Goal: Task Accomplishment & Management: Use online tool/utility

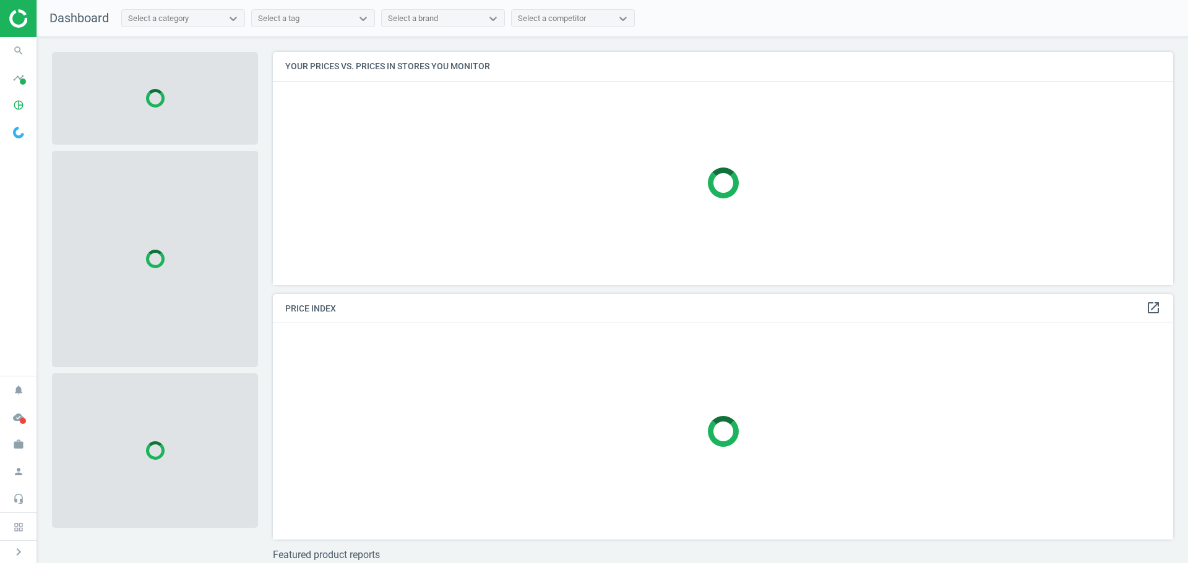
scroll to position [252, 910]
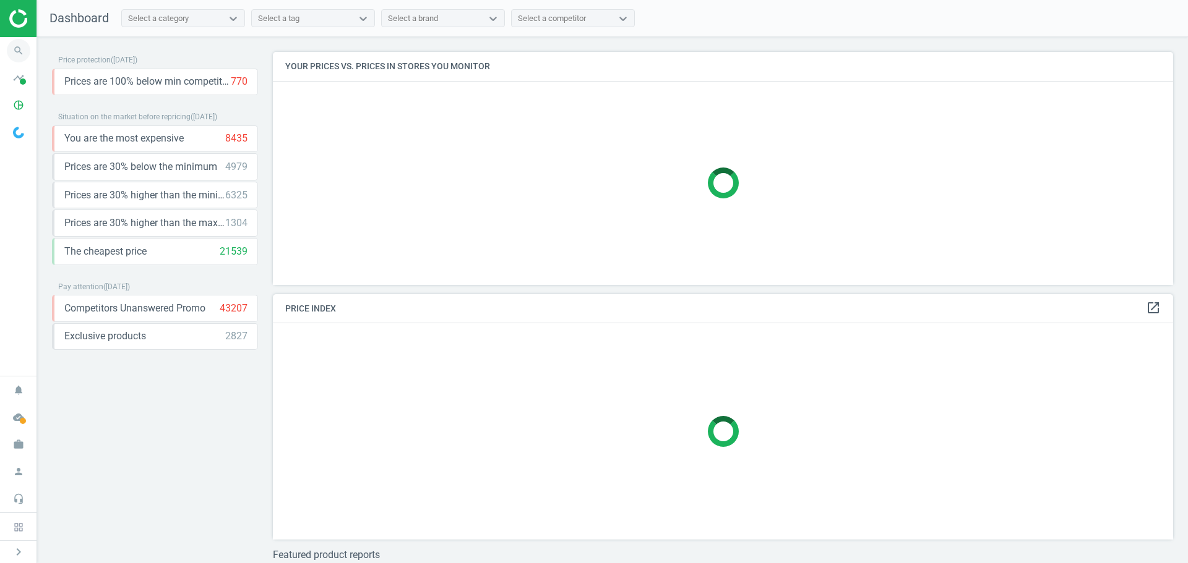
click at [24, 55] on icon "search" at bounding box center [19, 51] width 24 height 24
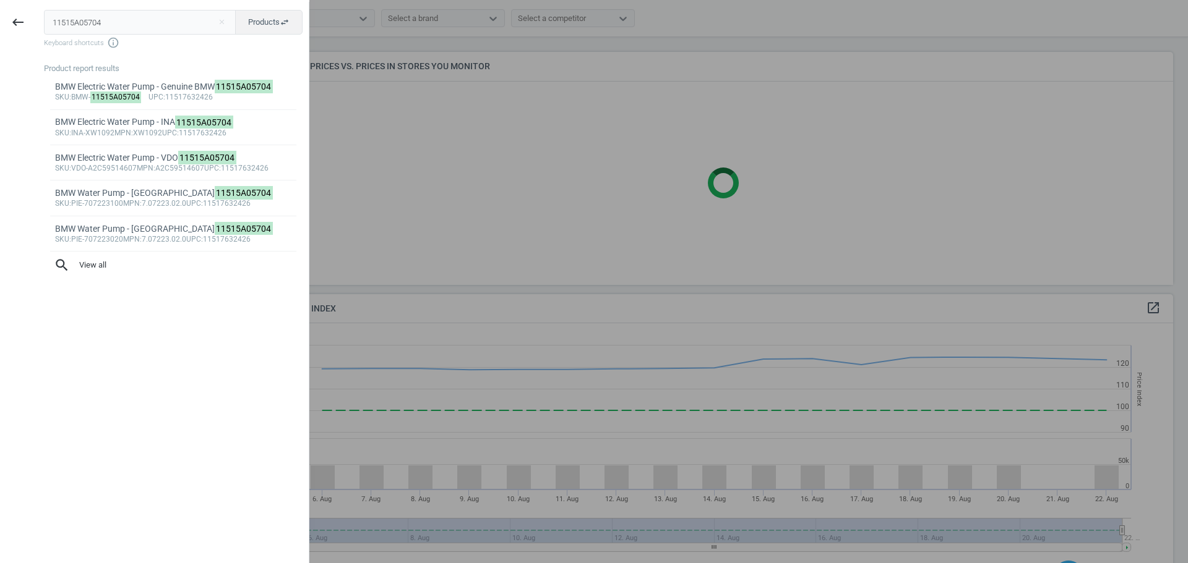
scroll to position [304, 910]
click at [172, 20] on input "11515A05704" at bounding box center [140, 22] width 192 height 25
paste input "PIE-707223100"
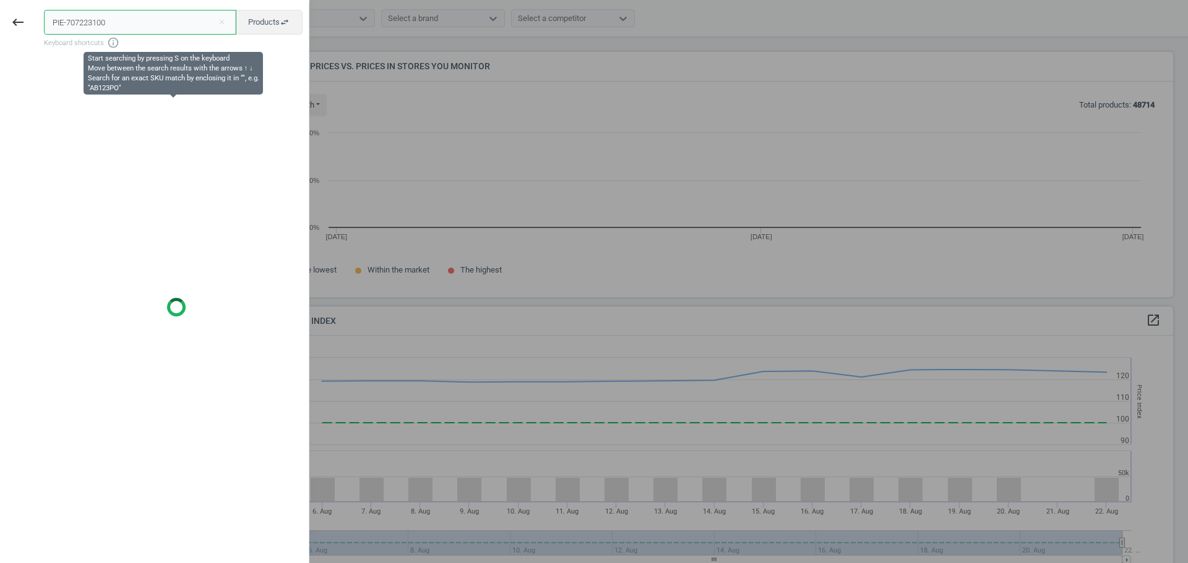
scroll to position [264, 910]
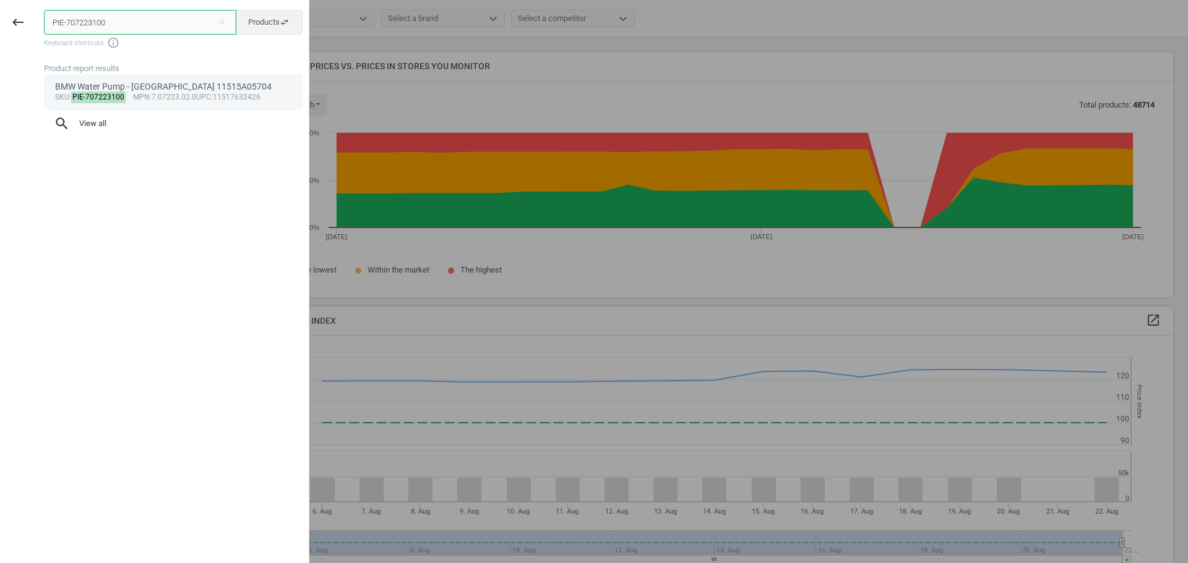
type input "PIE-707223100"
click at [98, 95] on mark "PIE-707223100" at bounding box center [98, 98] width 55 height 12
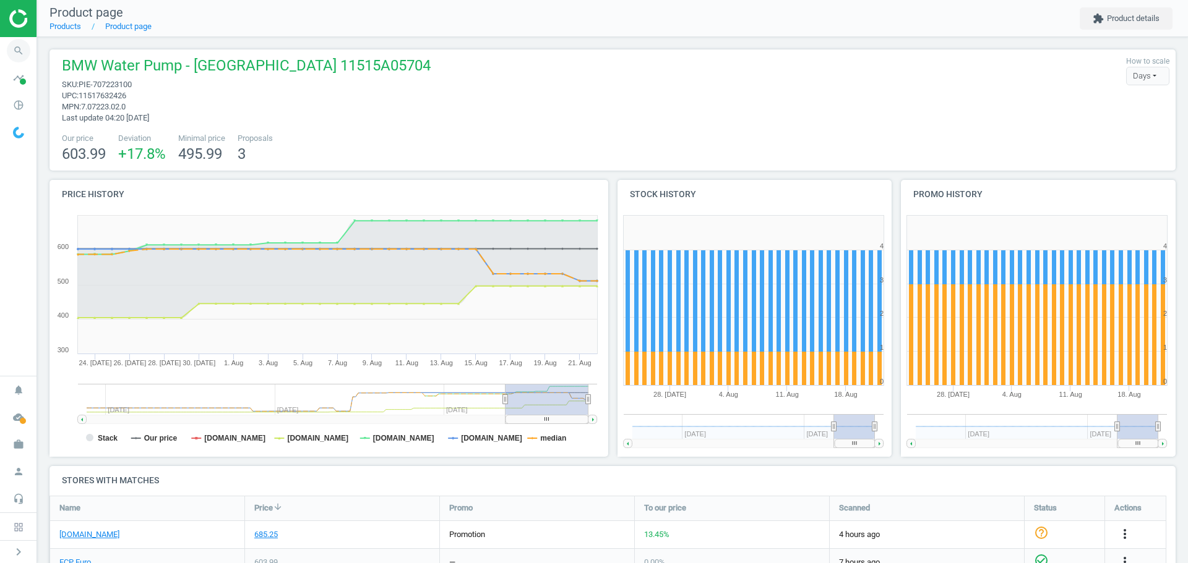
click at [25, 53] on icon "search" at bounding box center [19, 51] width 24 height 24
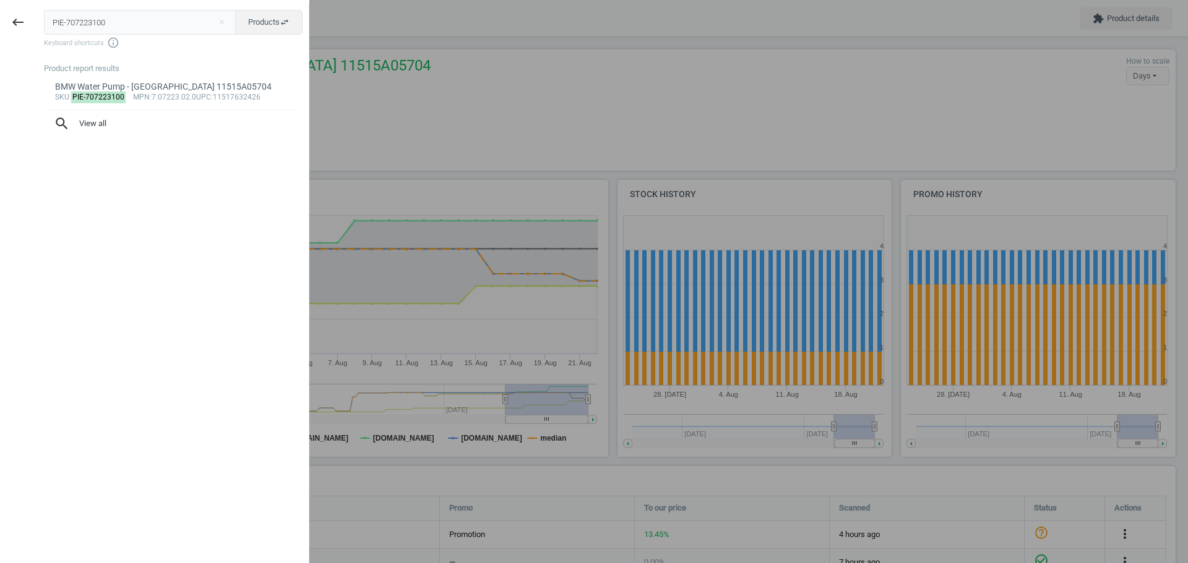
click at [116, 25] on input "PIE-707223100" at bounding box center [140, 22] width 192 height 25
type input "INA-XW1092"
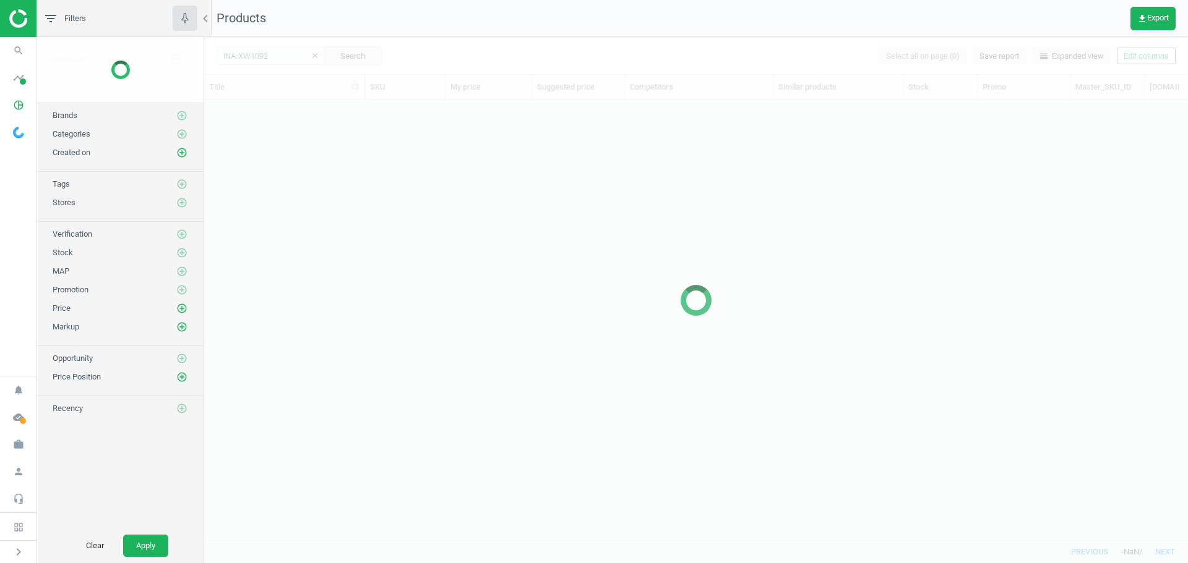
scroll to position [422, 974]
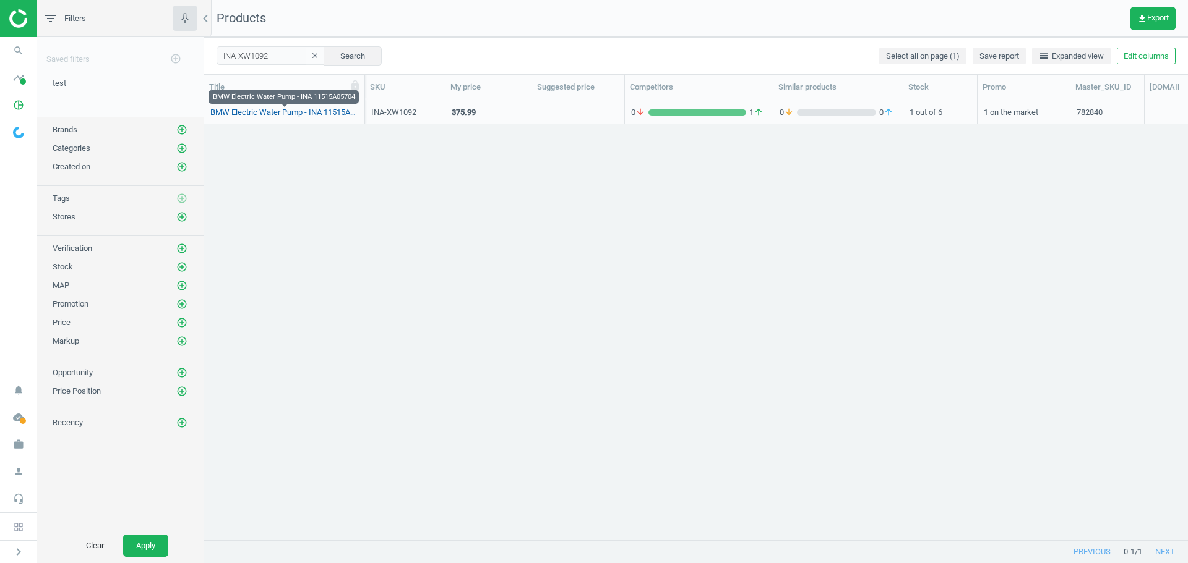
click at [299, 115] on link "BMW Electric Water Pump - INA 11515A05704" at bounding box center [284, 112] width 148 height 11
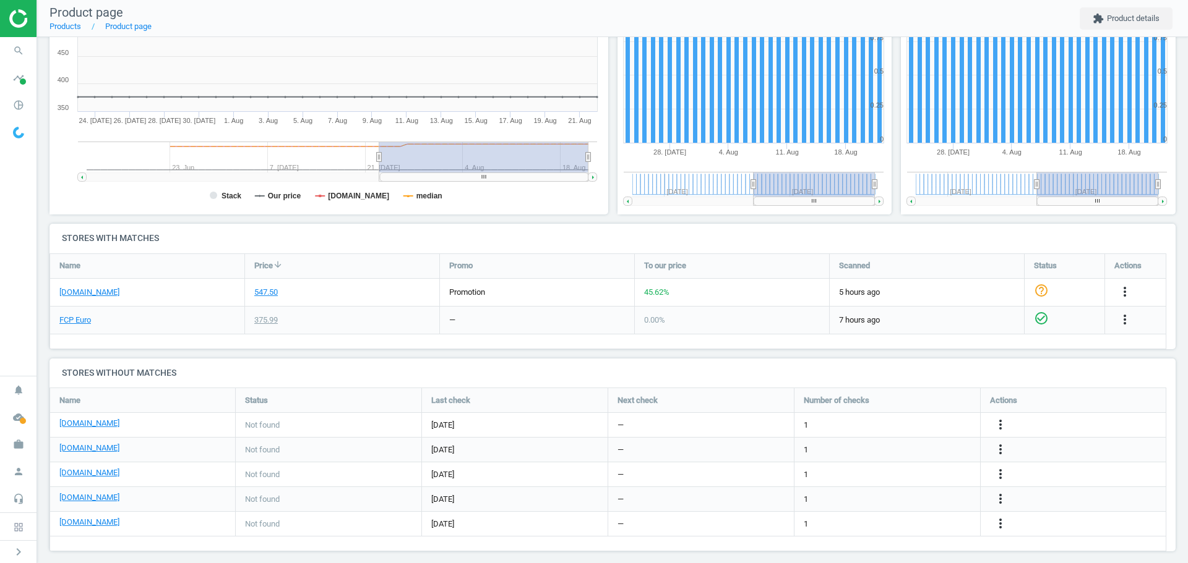
scroll to position [247, 0]
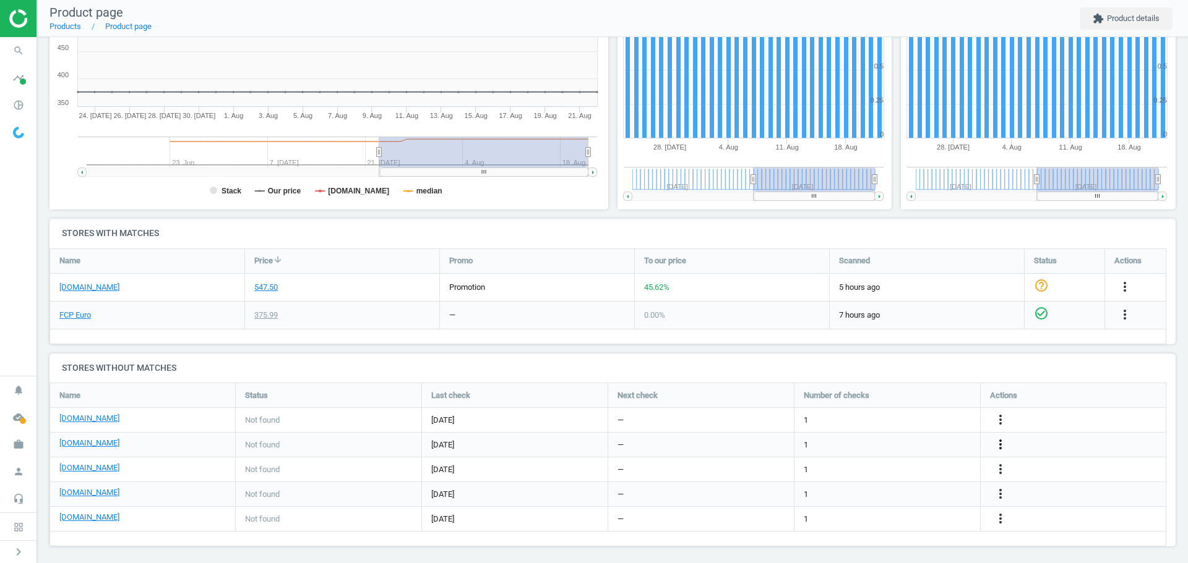
click at [1002, 445] on icon "more_vert" at bounding box center [1000, 444] width 15 height 15
click at [886, 447] on link "Edit URL/product option" at bounding box center [903, 444] width 169 height 19
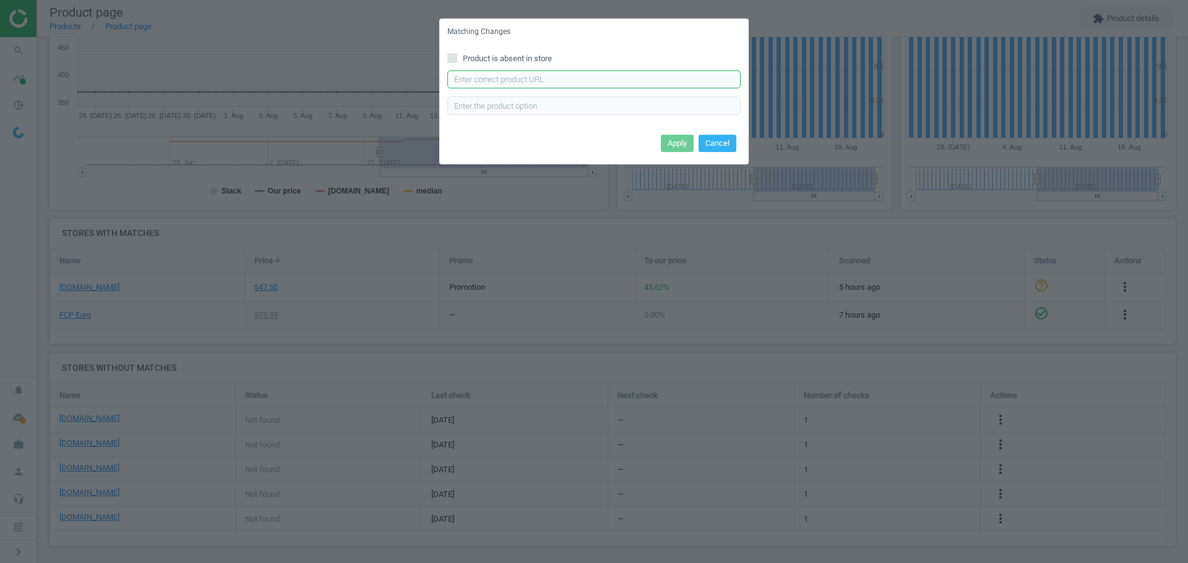
click at [533, 81] on input "text" at bounding box center [593, 80] width 293 height 19
paste input "[URL][DOMAIN_NAME]"
type input "[URL][DOMAIN_NAME]"
click at [670, 142] on button "Apply" at bounding box center [677, 143] width 33 height 17
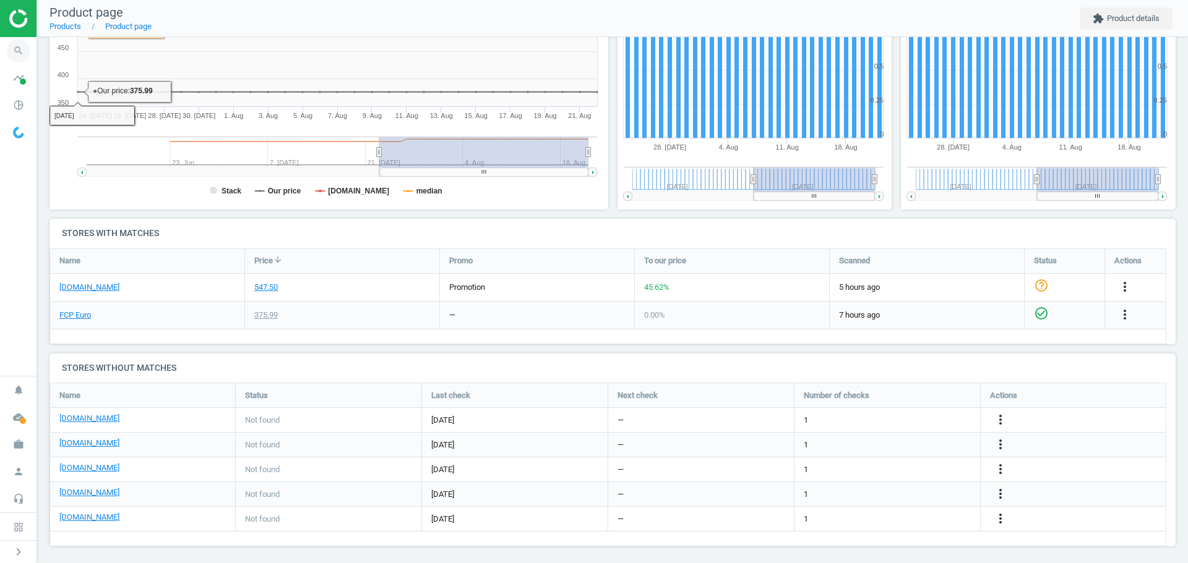
click at [20, 50] on icon "search" at bounding box center [19, 51] width 24 height 24
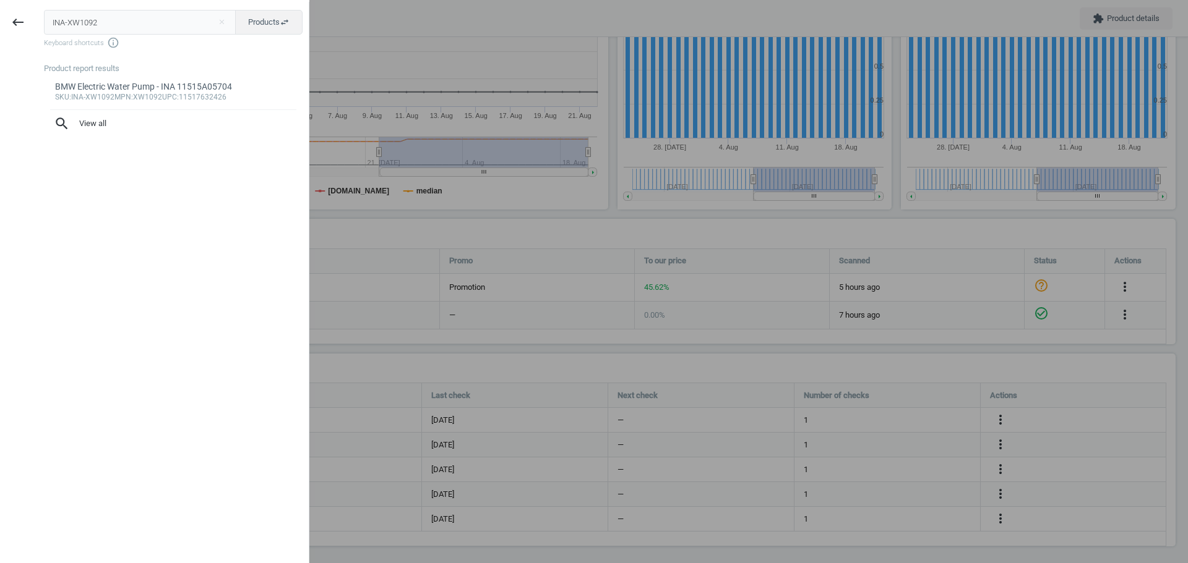
click at [100, 22] on input "INA-XW1092" at bounding box center [140, 22] width 192 height 25
type input "VIT-A2C1096910077"
click at [86, 94] on mark "VIT-A2C1096910077" at bounding box center [107, 98] width 73 height 12
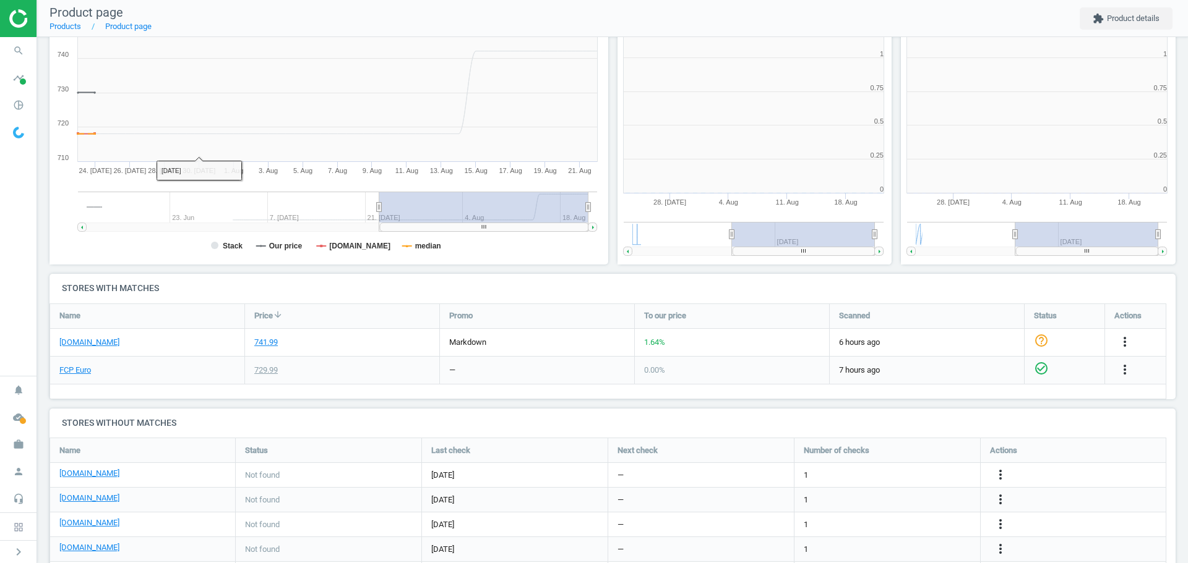
scroll to position [267, 291]
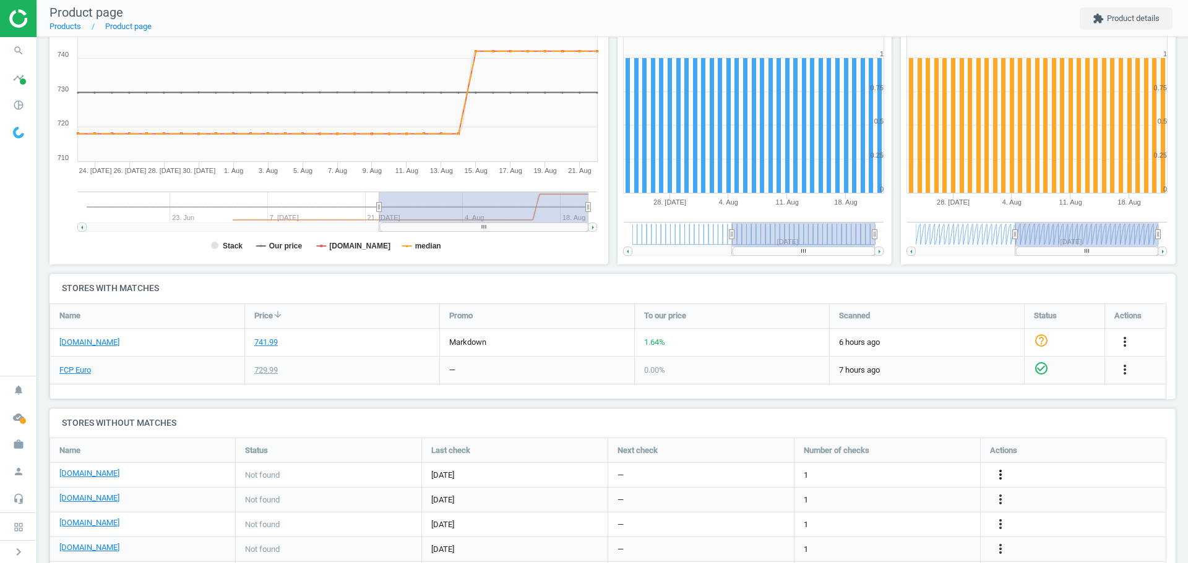
click at [1000, 476] on icon "more_vert" at bounding box center [1000, 475] width 15 height 15
click at [886, 476] on link "Edit URL/product option" at bounding box center [903, 475] width 169 height 19
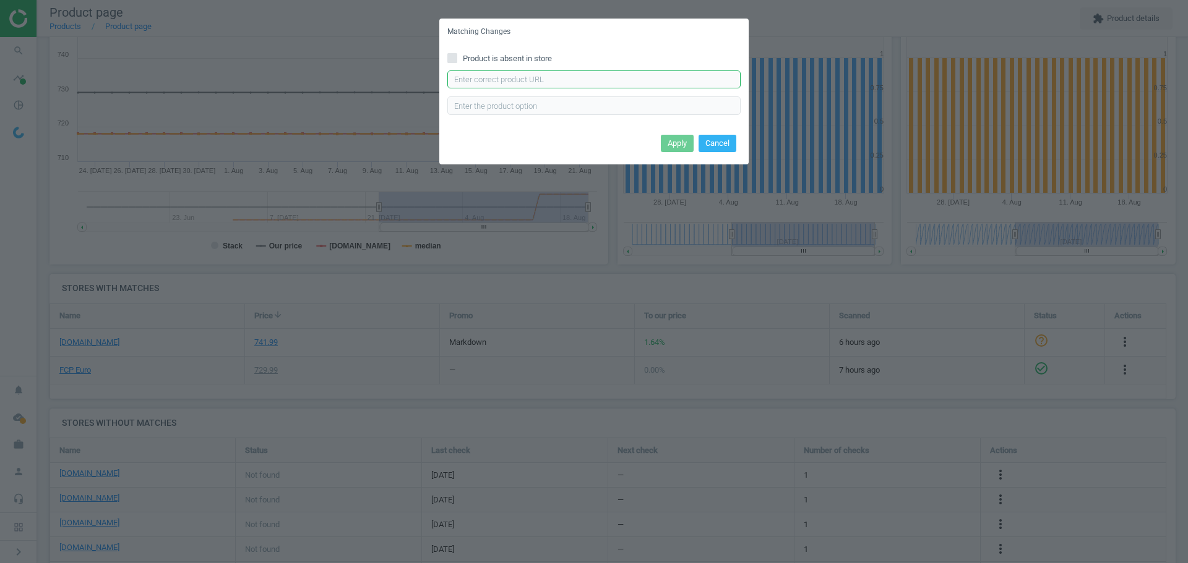
click at [521, 83] on input "text" at bounding box center [593, 80] width 293 height 19
paste input "[URL][DOMAIN_NAME]"
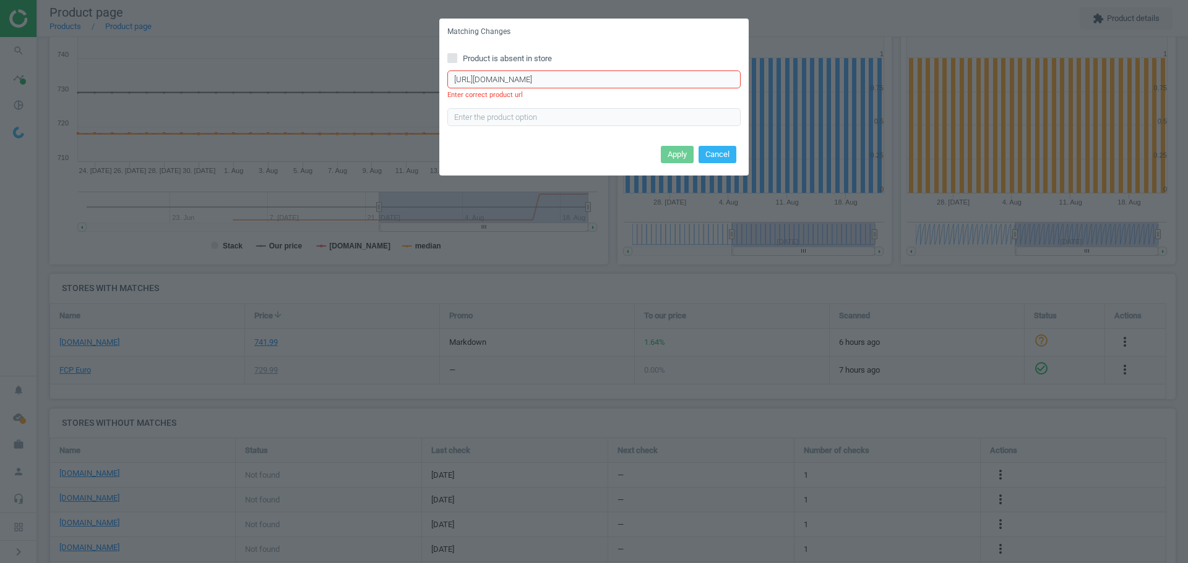
scroll to position [0, 0]
drag, startPoint x: 667, startPoint y: 80, endPoint x: 396, endPoint y: 72, distance: 271.0
click at [396, 72] on div "Matching Changes Product is absent in store [URL][DOMAIN_NAME] Enter correct pr…" at bounding box center [594, 281] width 1188 height 563
type input "[URL][DOMAIN_NAME]"
click at [544, 115] on input "text" at bounding box center [593, 117] width 293 height 19
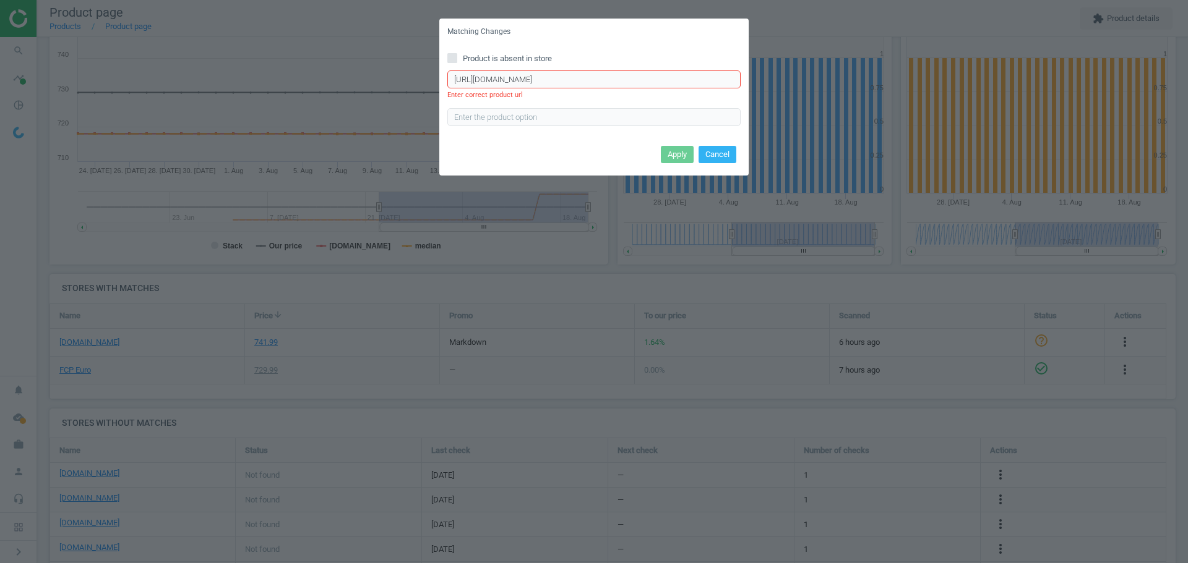
click at [526, 78] on input "[URL][DOMAIN_NAME]" at bounding box center [593, 80] width 293 height 19
click at [580, 82] on input "[URL][DOMAIN_NAME]" at bounding box center [593, 80] width 293 height 19
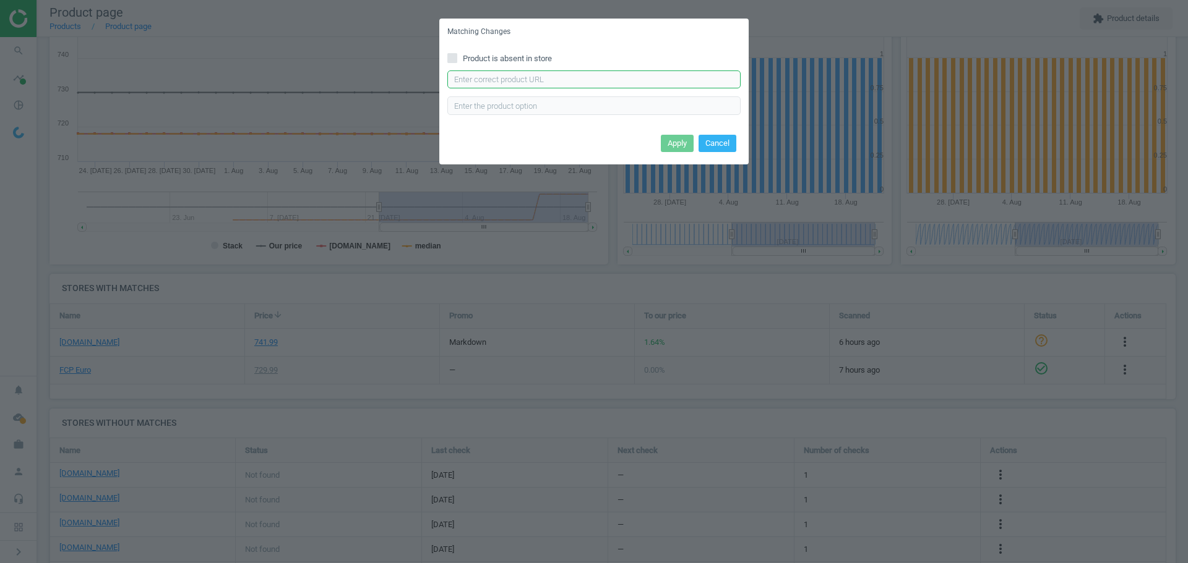
paste input "[URL][DOMAIN_NAME]"
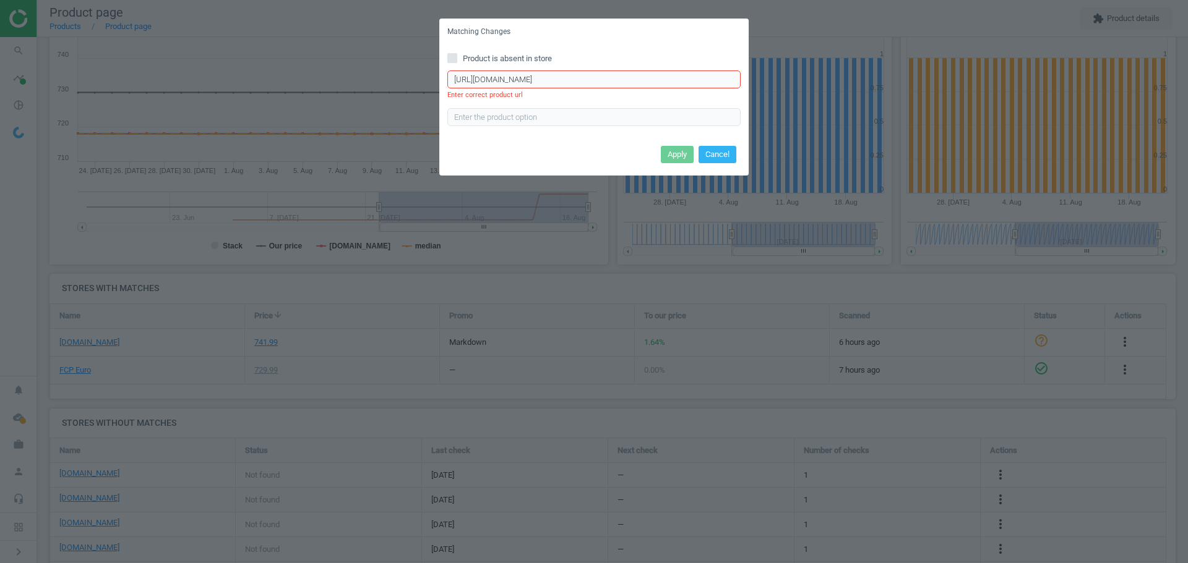
scroll to position [0, 61]
drag, startPoint x: 578, startPoint y: 80, endPoint x: 744, endPoint y: 83, distance: 165.8
click at [744, 83] on div "Product is absent in store [URL][DOMAIN_NAME] Enter correct product url" at bounding box center [593, 94] width 309 height 98
click at [498, 80] on input "[URL][DOMAIN_NAME]" at bounding box center [593, 80] width 293 height 19
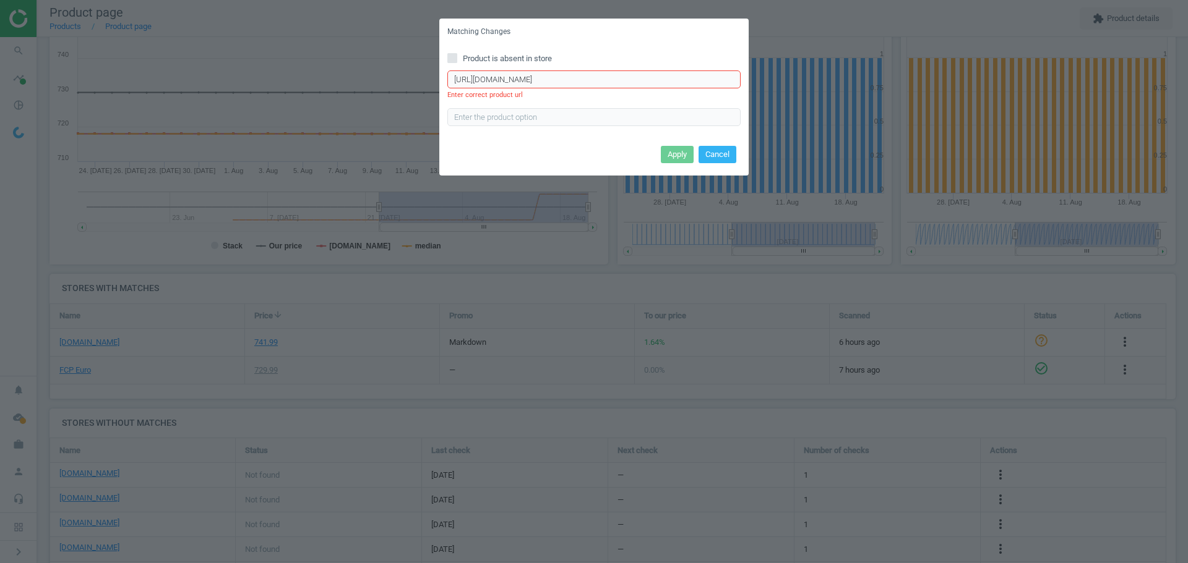
drag, startPoint x: 497, startPoint y: 80, endPoint x: 424, endPoint y: 74, distance: 73.2
click at [424, 74] on div "Matching Changes Product is absent in store [URL][DOMAIN_NAME] Enter correct pr…" at bounding box center [594, 281] width 1188 height 563
click at [567, 75] on input "[DOMAIN_NAME][URL]" at bounding box center [593, 80] width 293 height 19
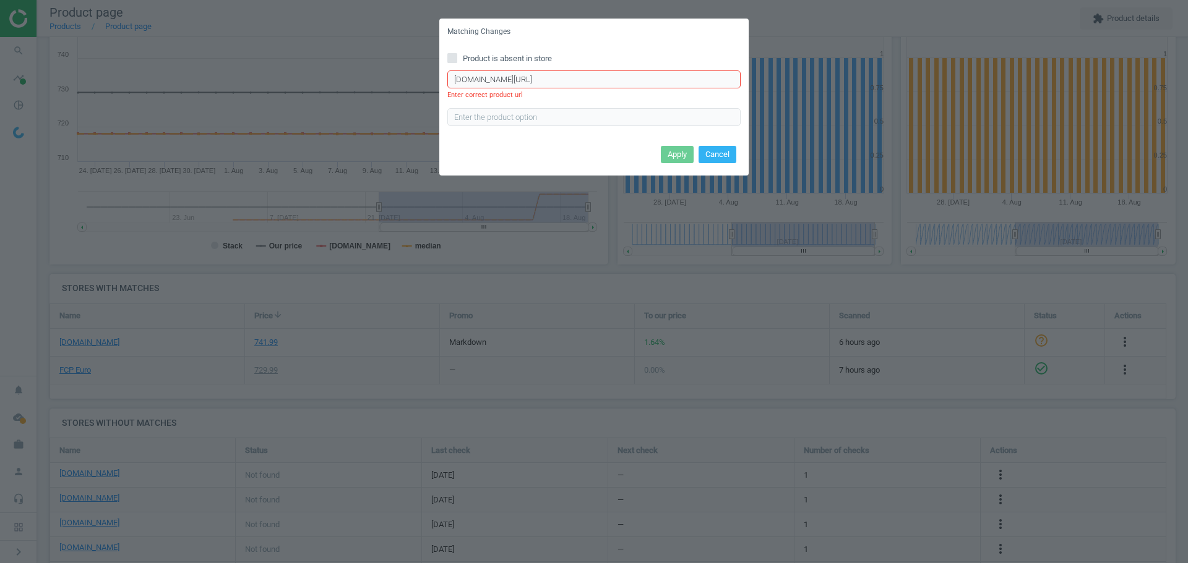
paste input "[URL]."
type input "[URL][DOMAIN_NAME]"
click at [720, 156] on button "Cancel" at bounding box center [717, 154] width 38 height 17
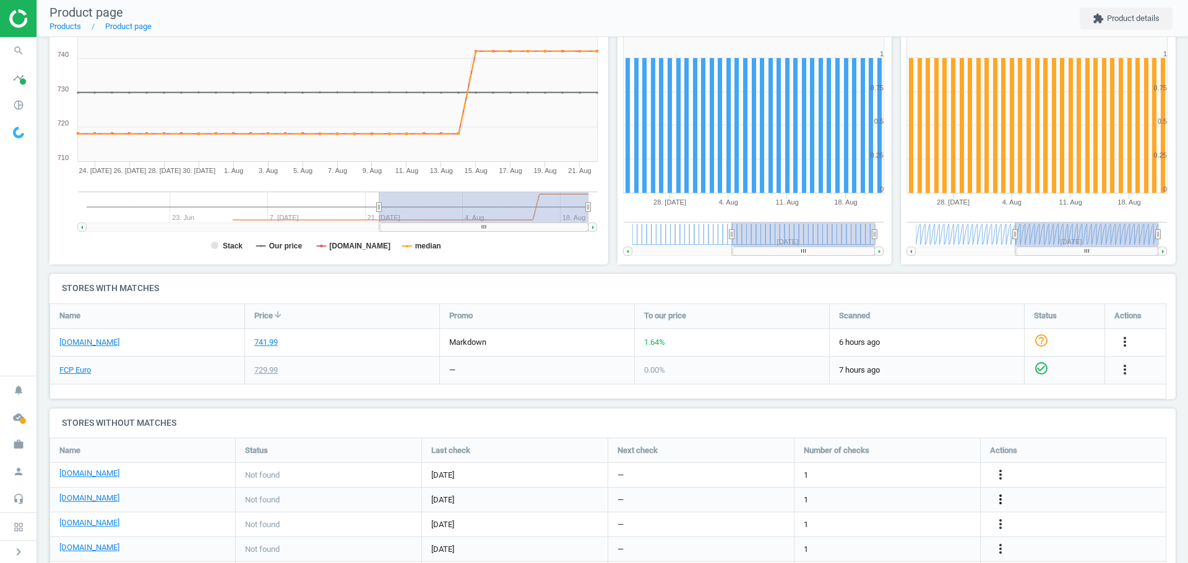
click at [998, 502] on icon "more_vert" at bounding box center [1000, 499] width 15 height 15
click at [877, 481] on link "Report error in other" at bounding box center [903, 480] width 169 height 19
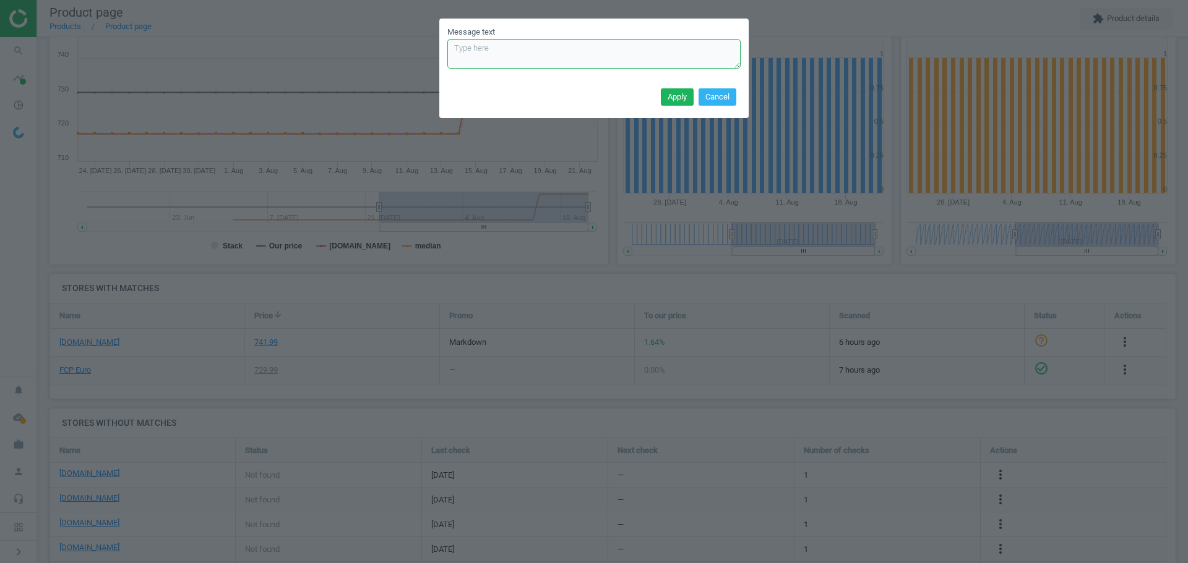
click at [520, 56] on textarea "Message text" at bounding box center [593, 54] width 293 height 30
paste textarea "[URL][DOMAIN_NAME]"
click at [669, 57] on textarea "if found a match to this product on ECS Tuning. I cannot enter the below URL vi…" at bounding box center [593, 54] width 293 height 30
type textarea "if found a match to this product on ECS Tuning. I cannot enter the below URL vi…"
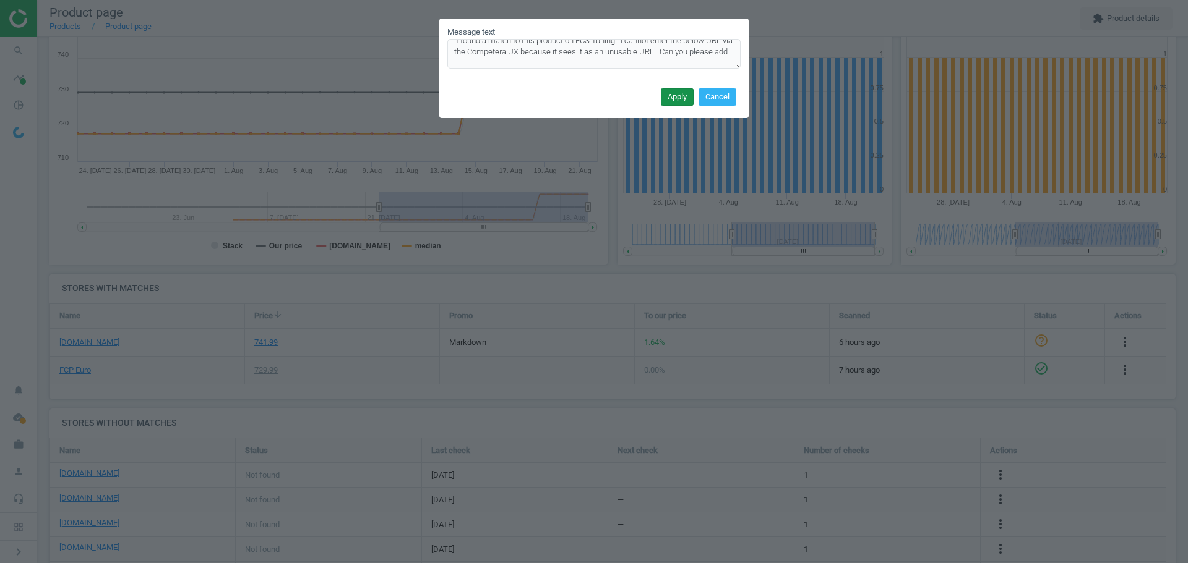
click at [678, 94] on button "Apply" at bounding box center [677, 96] width 33 height 17
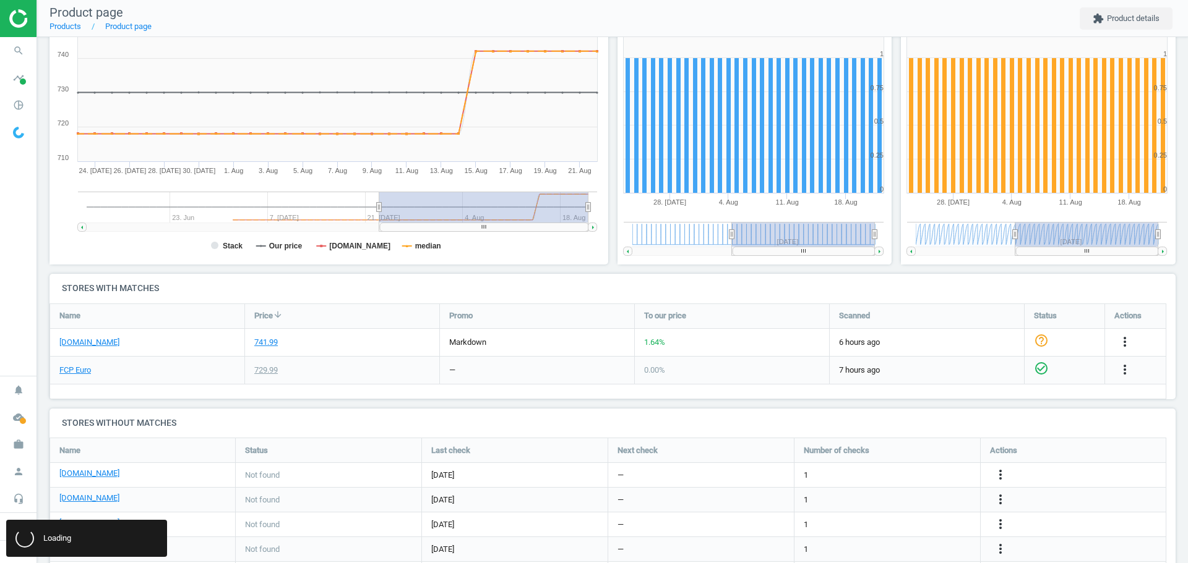
scroll to position [0, 0]
click at [19, 51] on icon "search" at bounding box center [19, 51] width 24 height 24
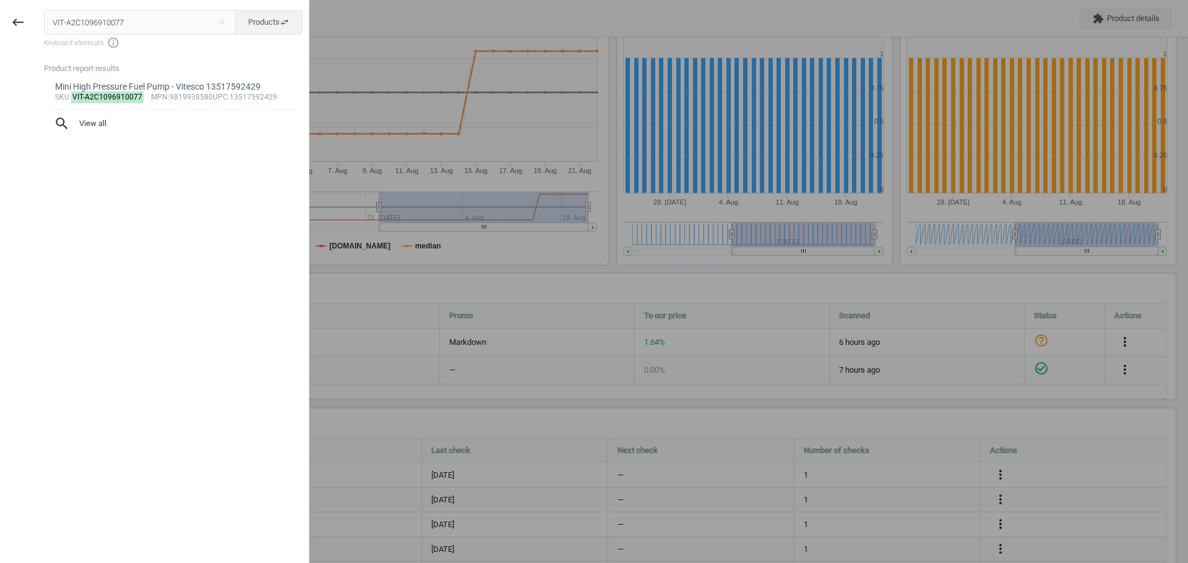
click at [90, 28] on input "VIT-A2C1096910077" at bounding box center [140, 22] width 192 height 25
type input "BOS-0261500272"
click at [103, 93] on mark "BOS-0261500272" at bounding box center [102, 98] width 62 height 12
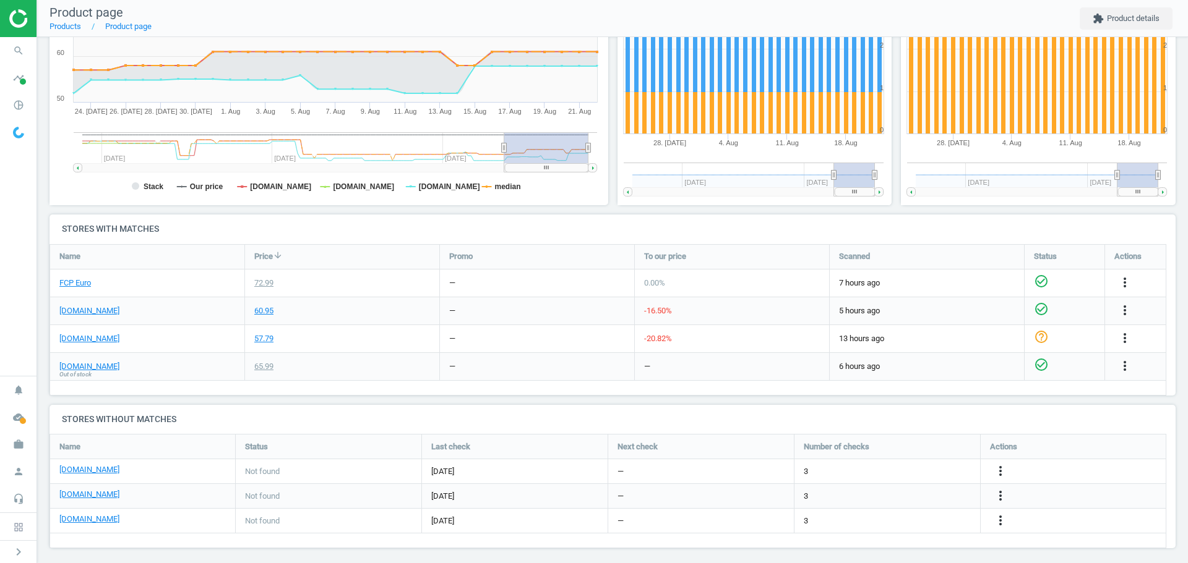
scroll to position [254, 0]
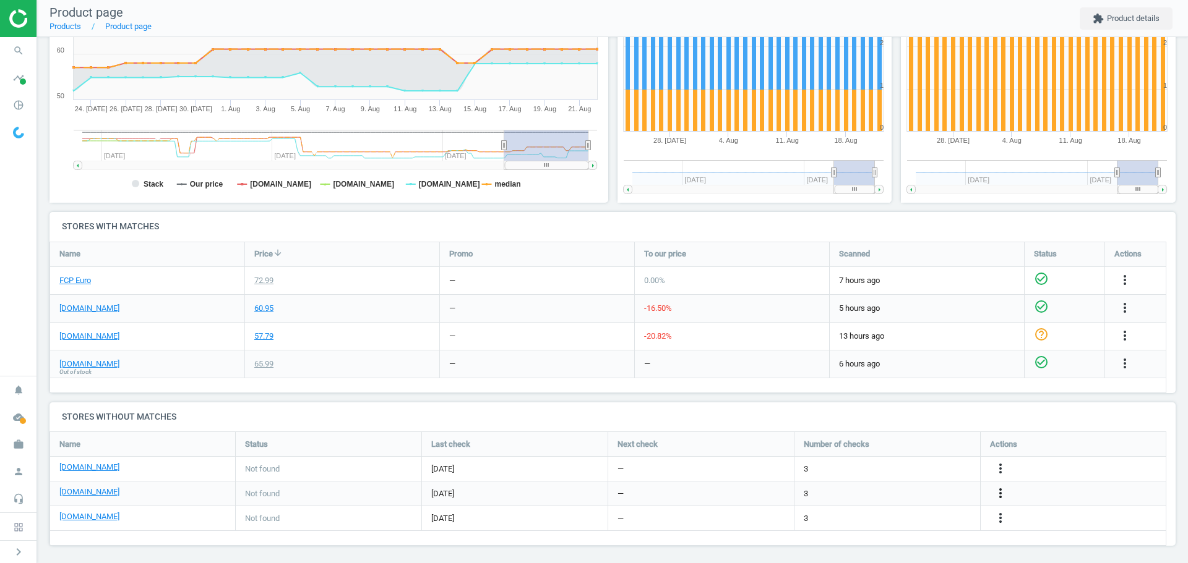
click at [1117, 315] on icon "more_vert" at bounding box center [1124, 308] width 15 height 15
click at [884, 495] on link "Edit URL/product option" at bounding box center [903, 493] width 169 height 19
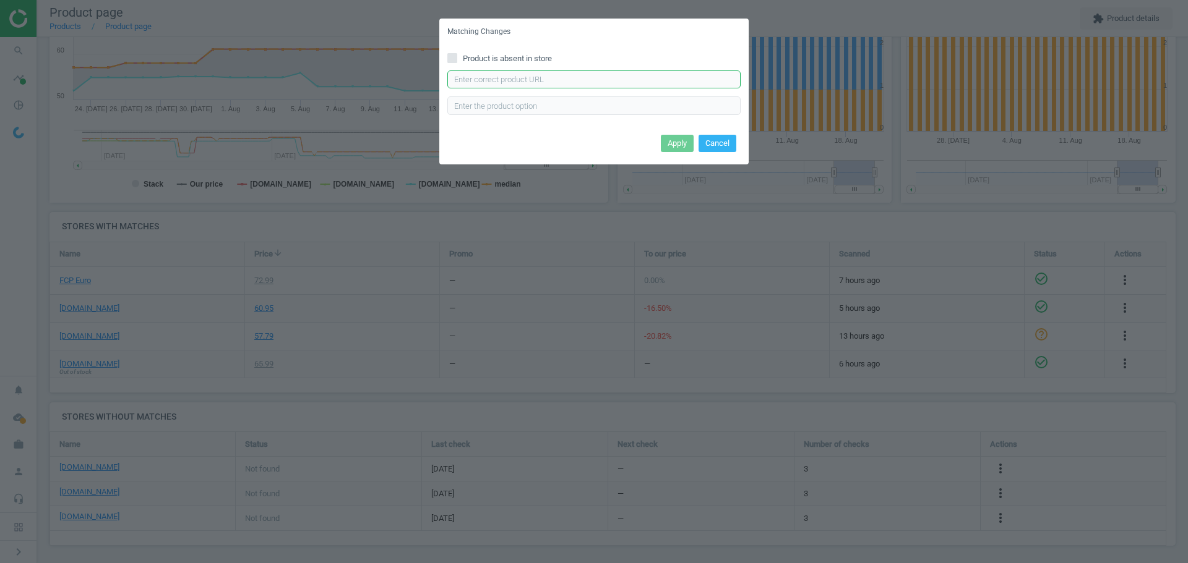
click at [502, 79] on input "text" at bounding box center [593, 80] width 293 height 19
paste input "[URL][DOMAIN_NAME]"
type input "[URL][DOMAIN_NAME]"
click at [667, 142] on button "Apply" at bounding box center [677, 143] width 33 height 17
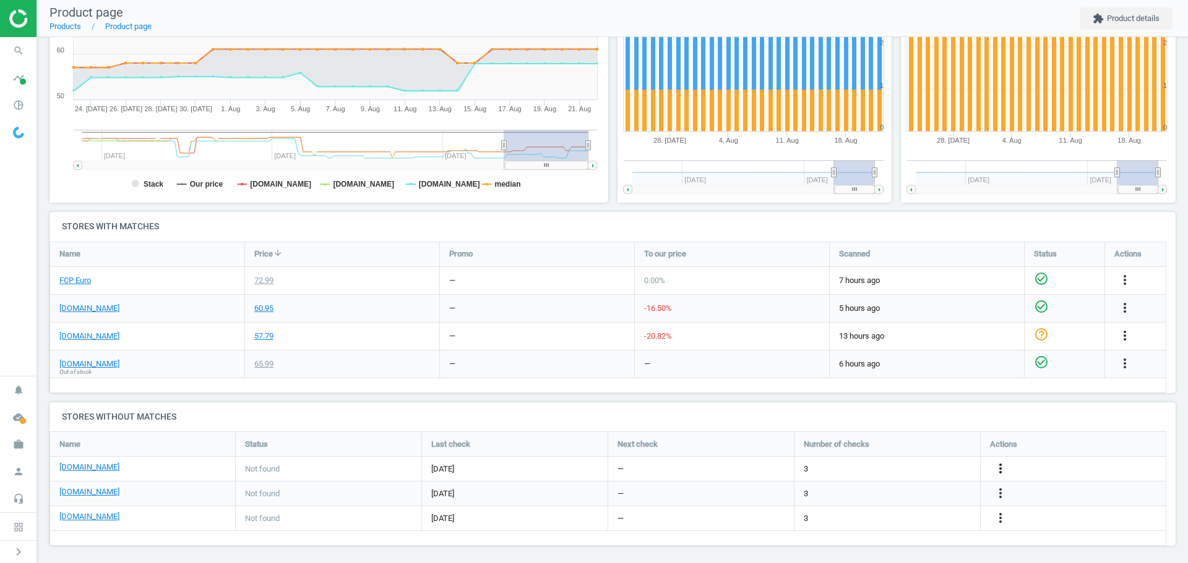
click at [1117, 288] on icon "more_vert" at bounding box center [1124, 280] width 15 height 15
click at [875, 468] on link "Edit URL/product option" at bounding box center [903, 469] width 169 height 19
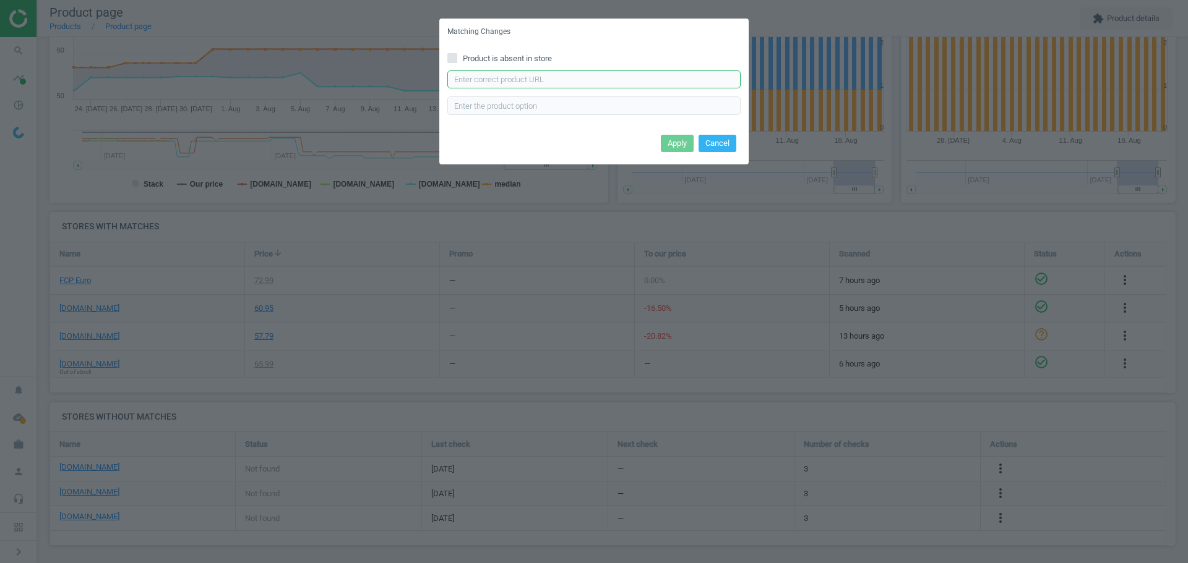
click at [541, 77] on input "text" at bounding box center [593, 80] width 293 height 19
paste input "[URL][DOMAIN_NAME]"
type input "[URL][DOMAIN_NAME]"
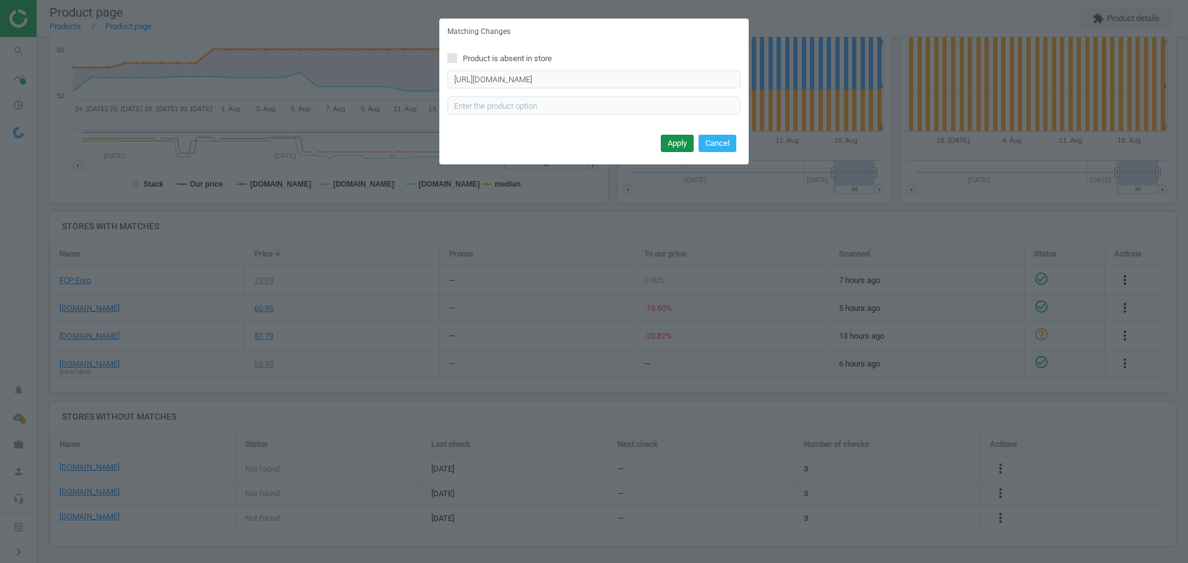
click at [673, 142] on button "Apply" at bounding box center [677, 143] width 33 height 17
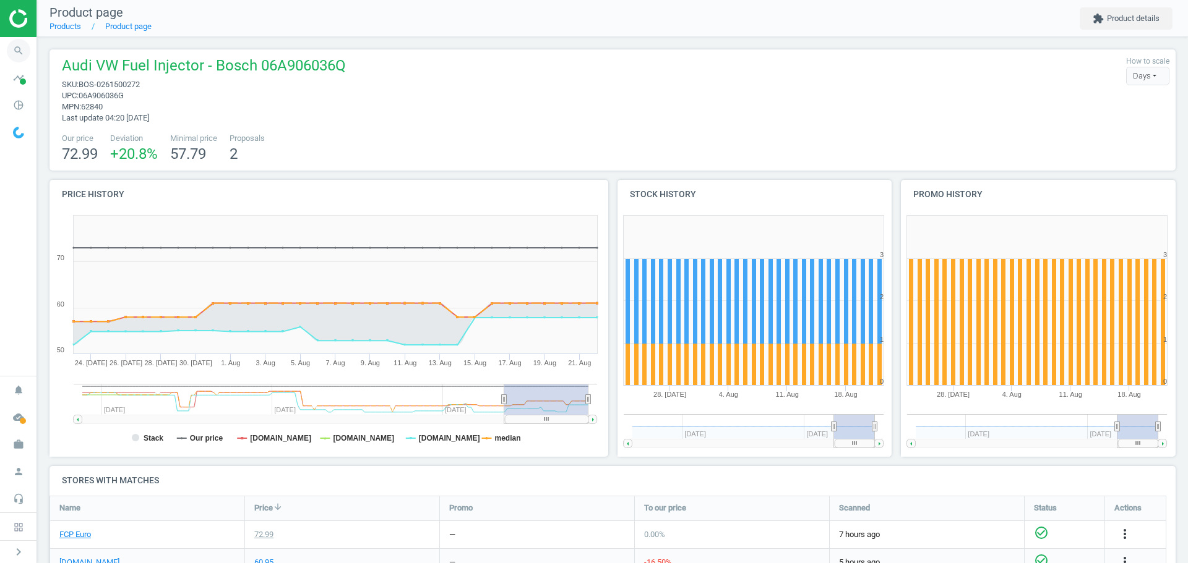
click at [15, 53] on icon "search" at bounding box center [19, 51] width 24 height 24
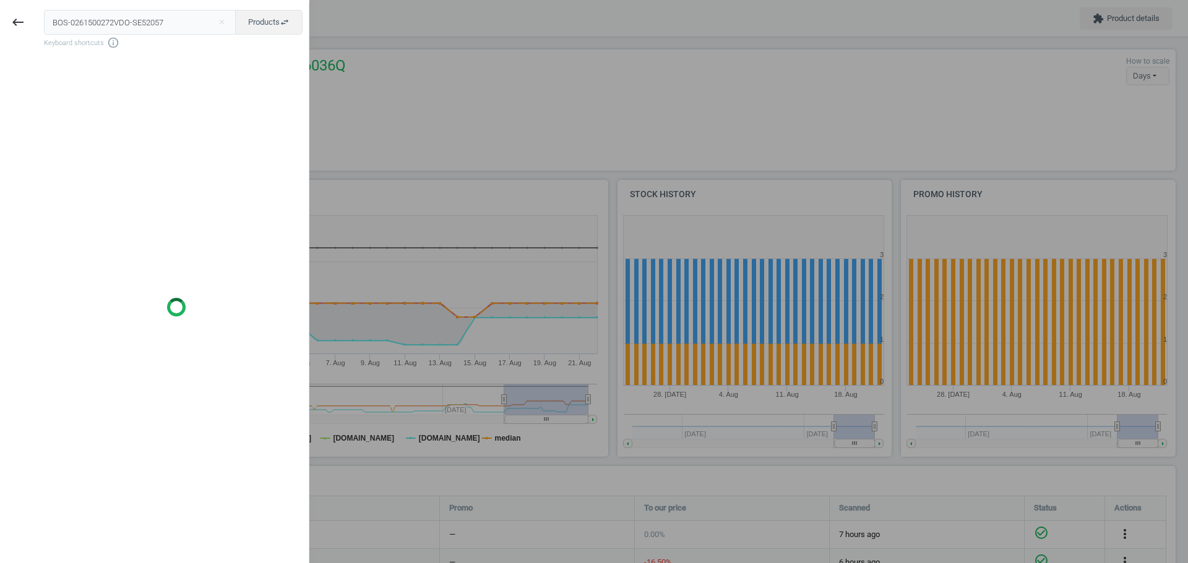
click at [102, 25] on input "BOS-0261500272VDO-SE52057" at bounding box center [140, 22] width 192 height 25
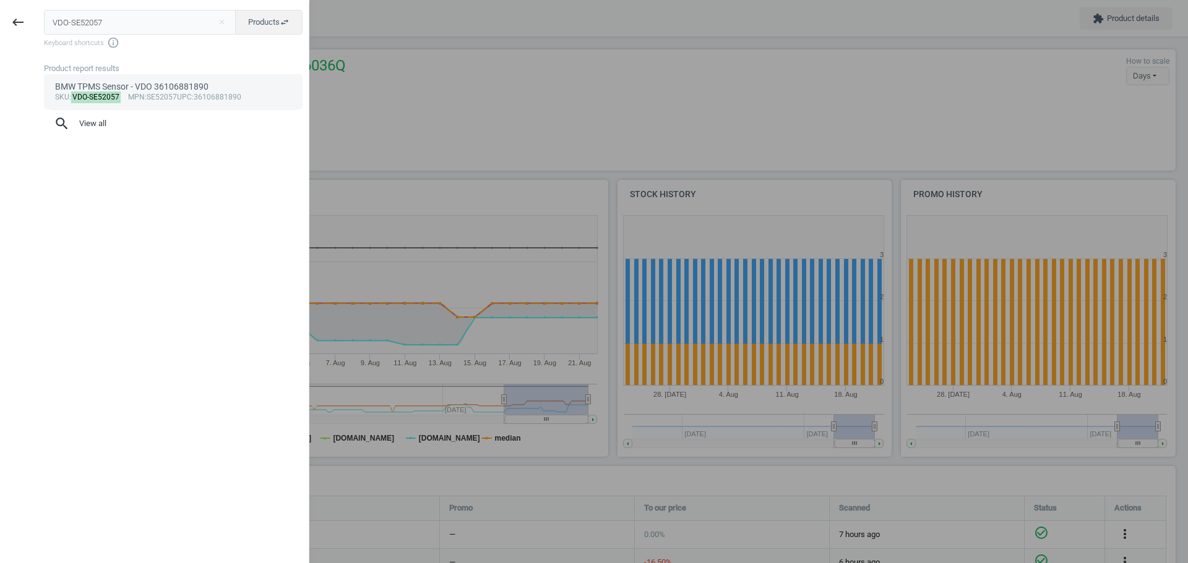
type input "VDO-SE52057"
click at [87, 95] on mark "VDO-SE52057" at bounding box center [96, 98] width 50 height 12
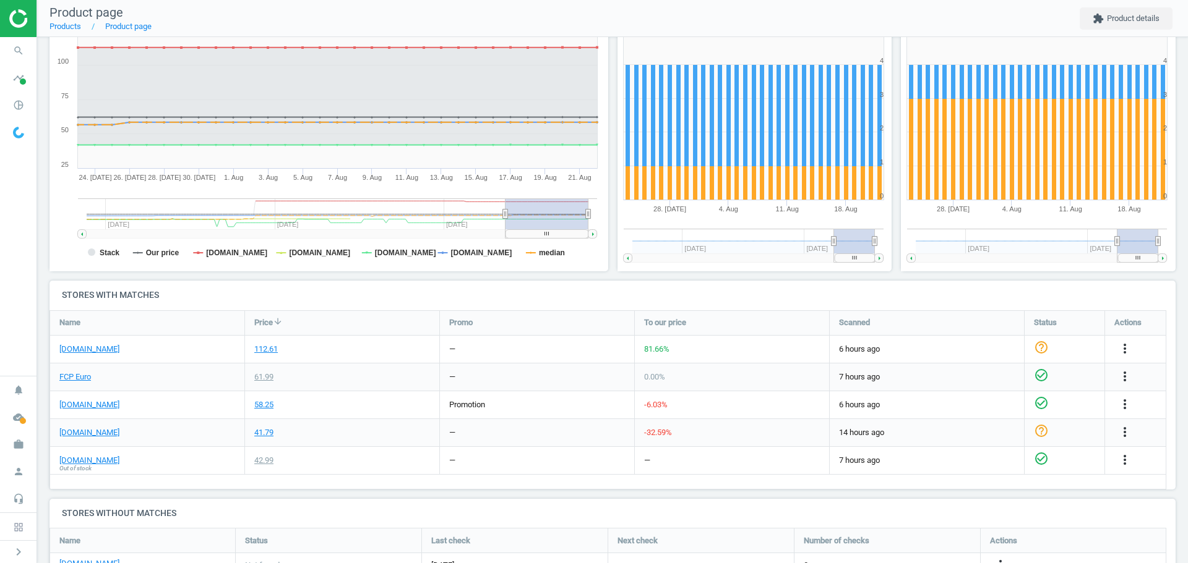
scroll to position [6, 6]
click at [12, 54] on icon "search" at bounding box center [19, 51] width 24 height 24
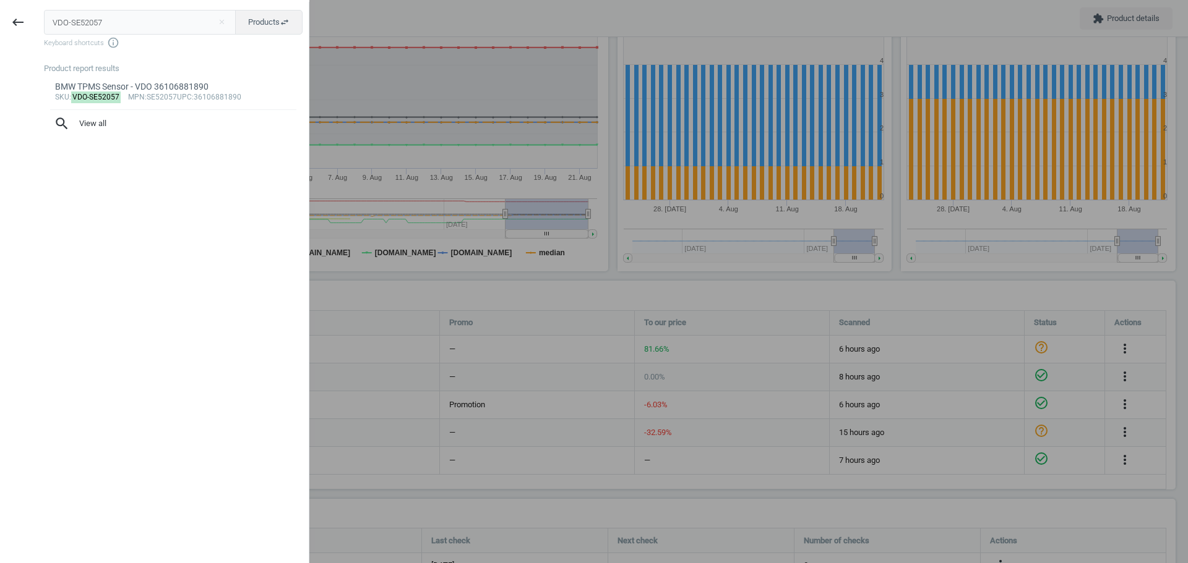
click at [101, 24] on input "VDO-SE52057" at bounding box center [140, 22] width 192 height 25
paste input "BMW-34112284810"
type input "BMW-34112284810"
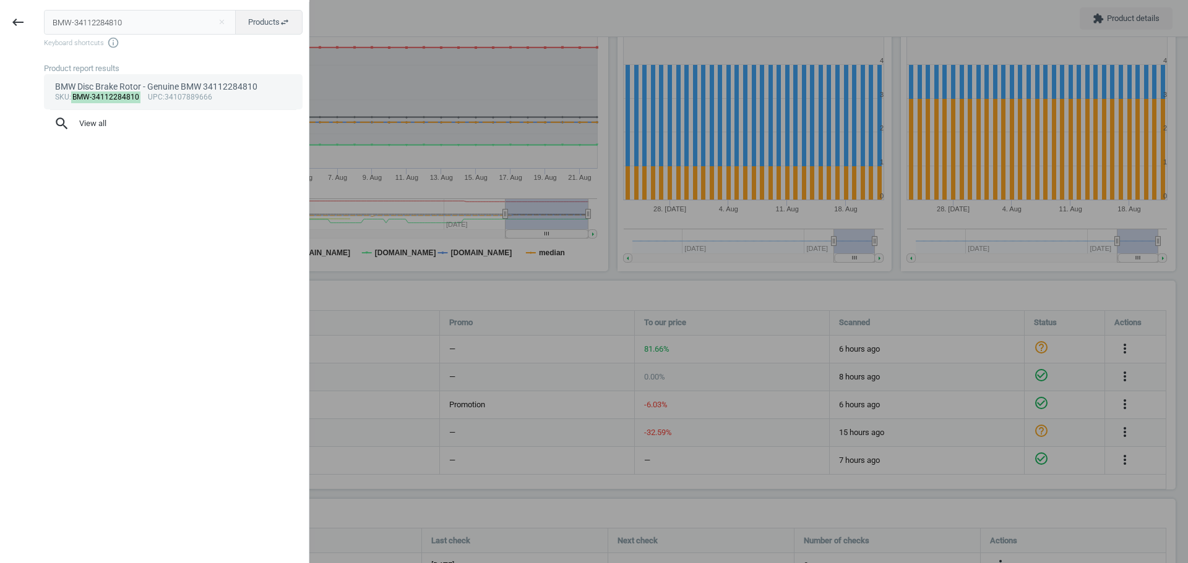
click at [90, 92] on mark "BMW-34112284810" at bounding box center [106, 98] width 70 height 12
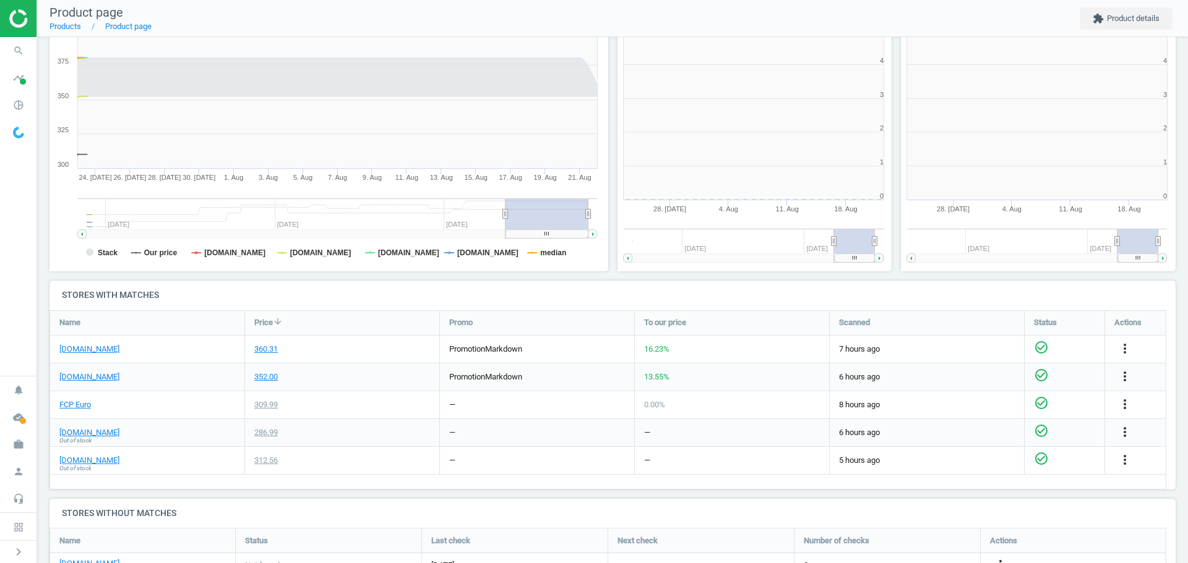
scroll to position [267, 291]
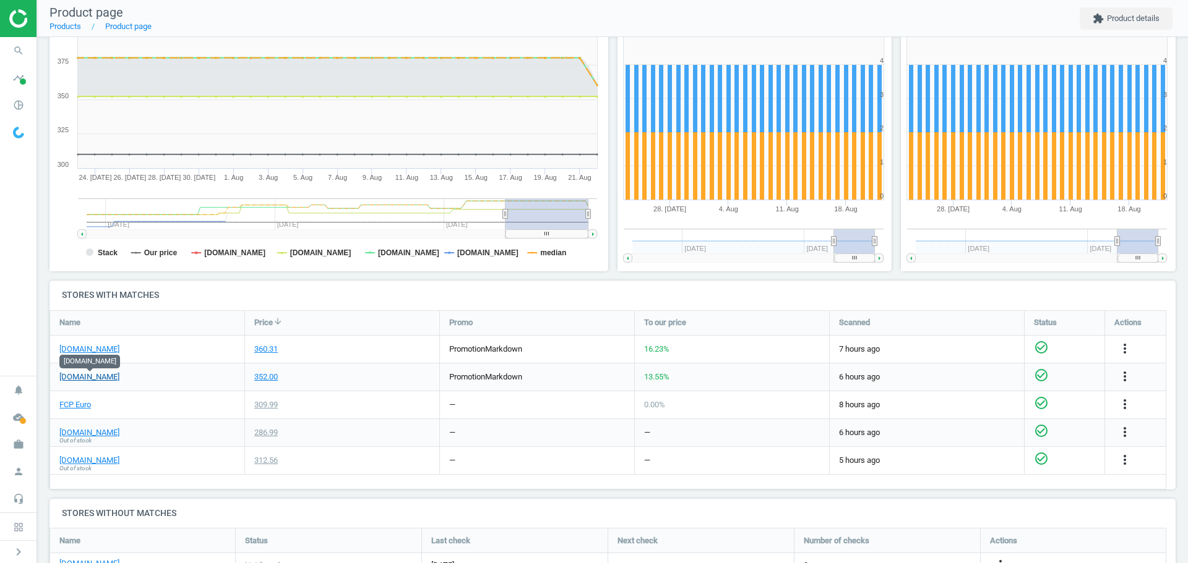
click at [96, 379] on link "[DOMAIN_NAME]" at bounding box center [89, 377] width 60 height 11
click at [19, 49] on icon "search" at bounding box center [19, 51] width 24 height 24
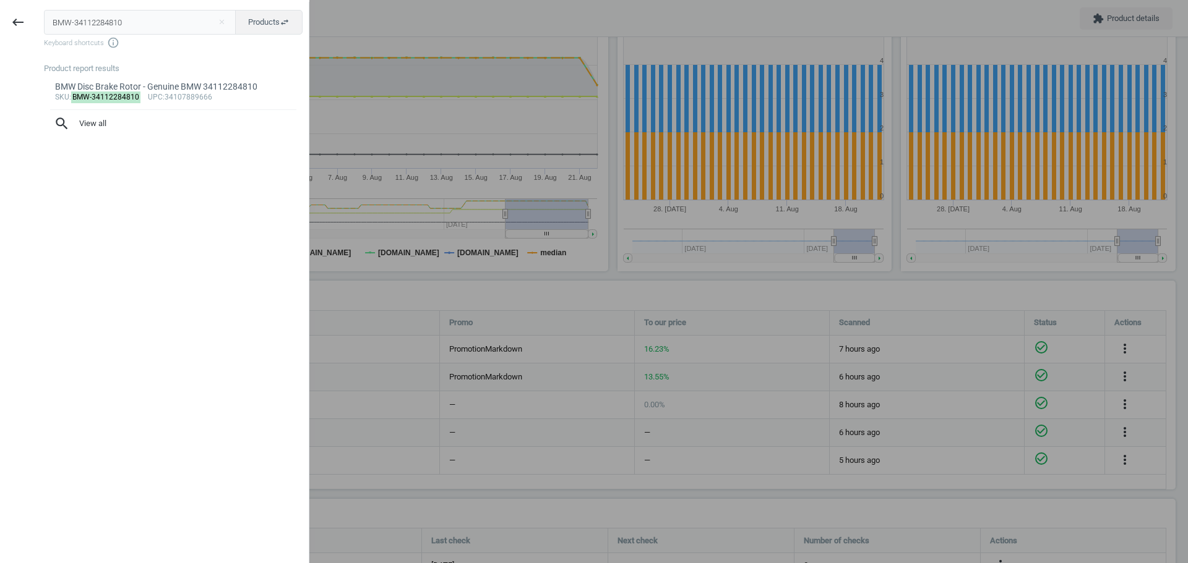
click at [108, 26] on input "BMW-34112284810" at bounding box center [140, 22] width 192 height 25
click at [107, 26] on input "BMW-34112284810" at bounding box center [140, 22] width 192 height 25
type input "VIT-A3C0538510077"
click at [101, 92] on mark "VIT-A3C0538510077" at bounding box center [107, 98] width 73 height 12
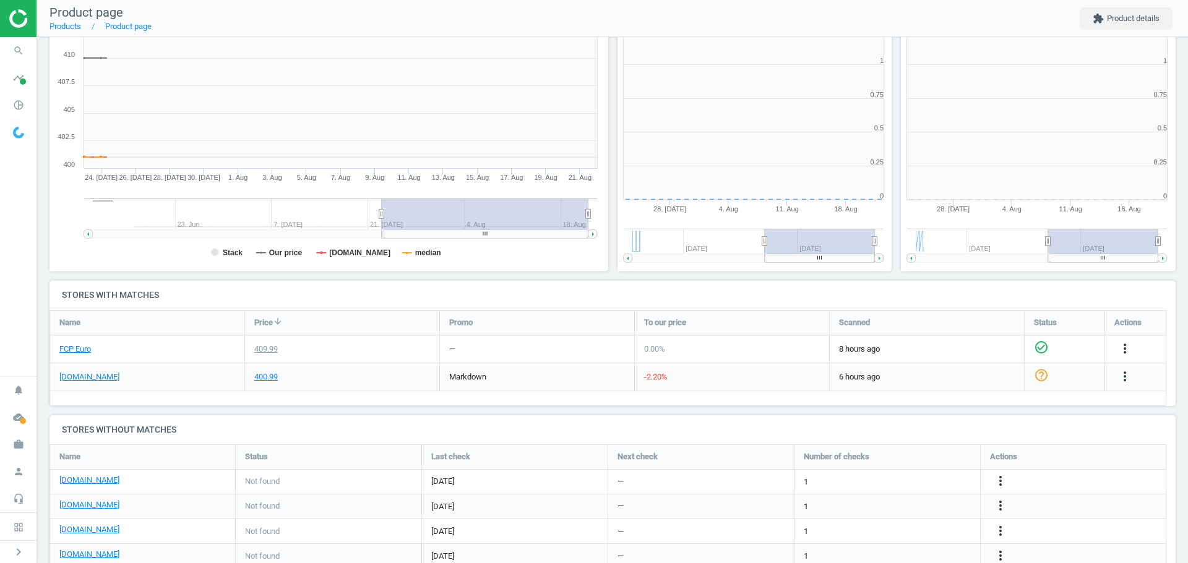
scroll to position [267, 291]
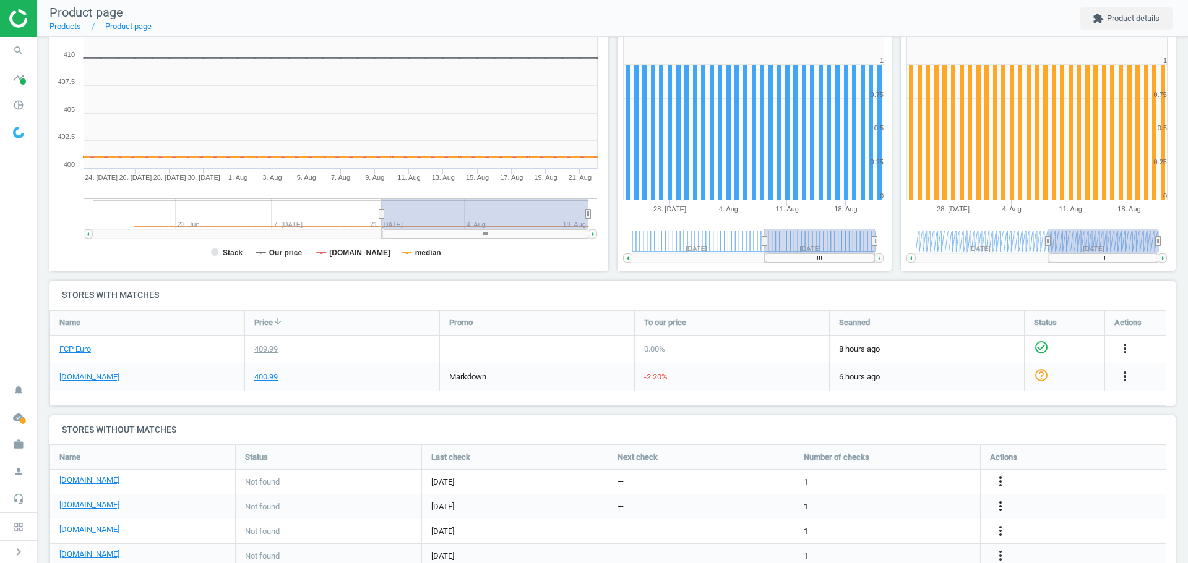
click at [1117, 384] on icon "more_vert" at bounding box center [1124, 376] width 15 height 15
click at [892, 510] on link "Edit URL/product option" at bounding box center [903, 506] width 169 height 19
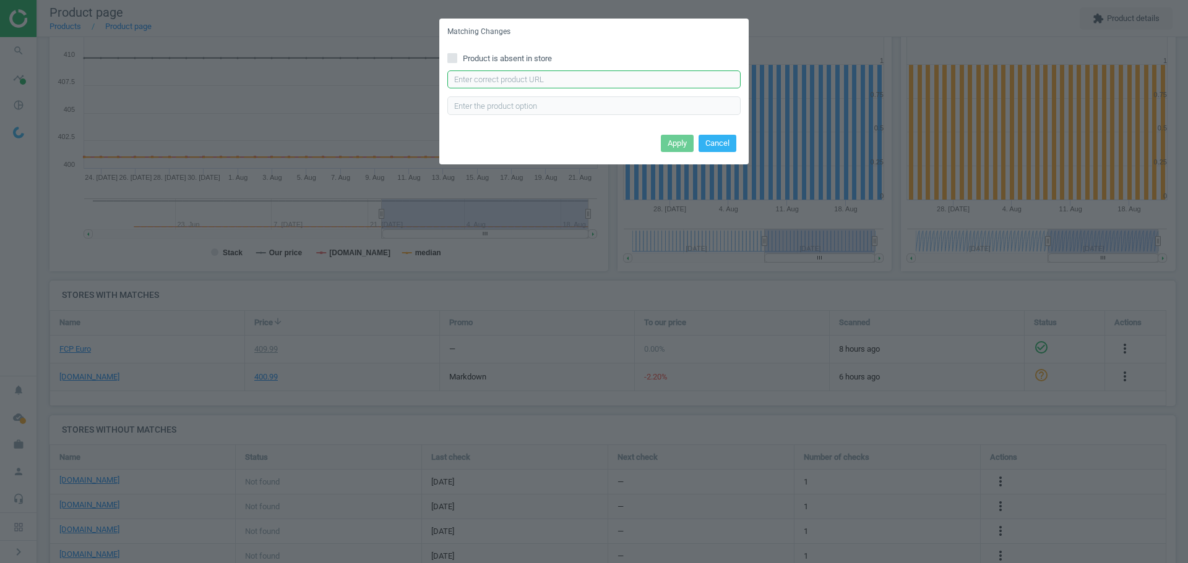
click at [502, 82] on input "text" at bounding box center [593, 80] width 293 height 19
paste input "[URL][DOMAIN_NAME]"
type input "[URL][DOMAIN_NAME]"
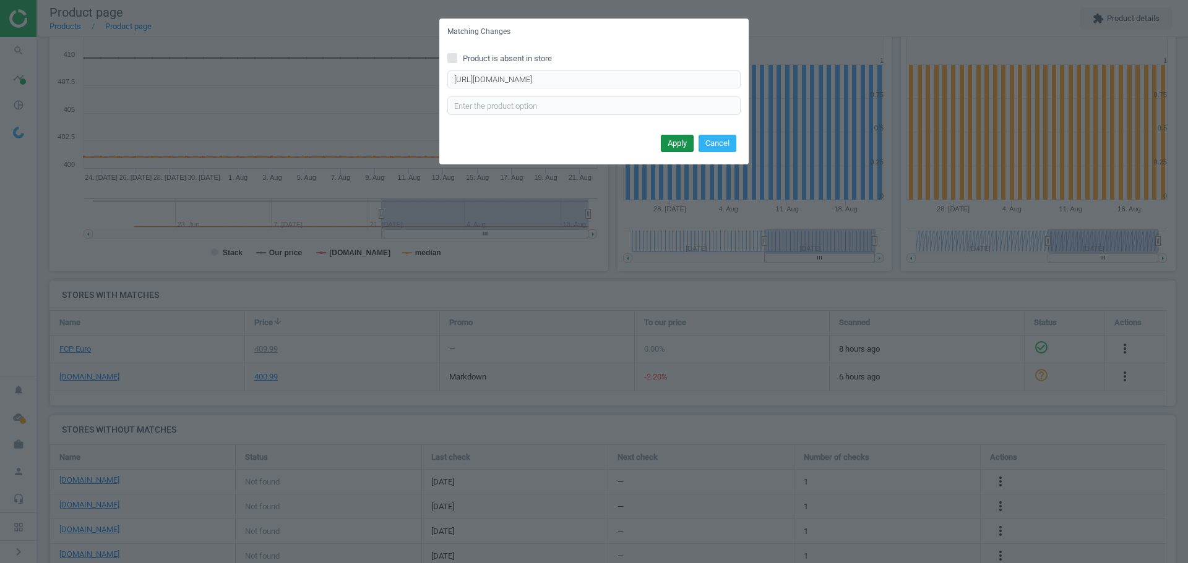
click at [682, 146] on button "Apply" at bounding box center [677, 143] width 33 height 17
